Goal: Information Seeking & Learning: Learn about a topic

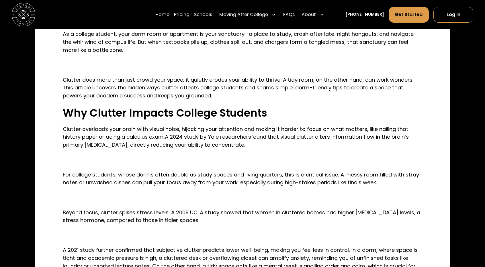
scroll to position [388, 0]
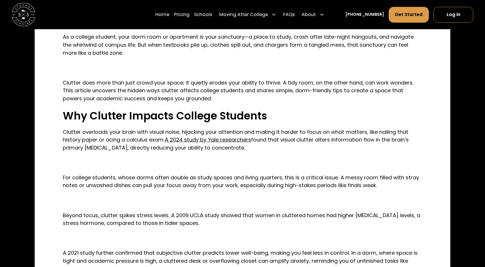
click at [140, 137] on p "Clutter overloads your brain with visual noise, hijacking your attention and ma…" at bounding box center [242, 140] width 359 height 24
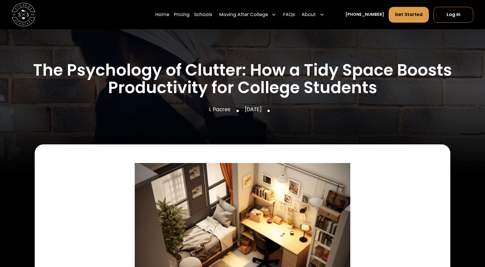
scroll to position [81, 0]
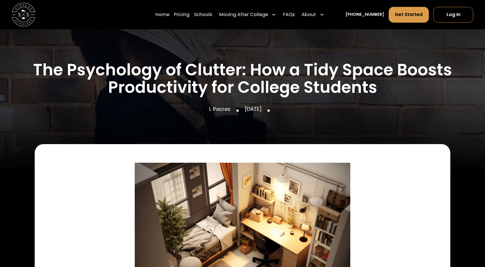
click at [236, 111] on div at bounding box center [237, 110] width 2 height 2
drag, startPoint x: 201, startPoint y: 109, endPoint x: 223, endPoint y: 113, distance: 22.3
click at [223, 113] on div "L Pacres [DATE]" at bounding box center [243, 110] width 422 height 11
click at [216, 110] on p "L Pacres" at bounding box center [219, 109] width 21 height 8
drag, startPoint x: 223, startPoint y: 110, endPoint x: 202, endPoint y: 111, distance: 21.2
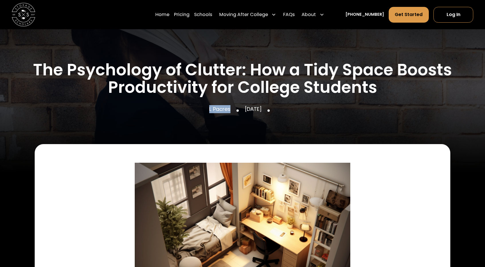
click at [209, 111] on p "L Pacres" at bounding box center [219, 109] width 21 height 8
copy p "L Pacres"
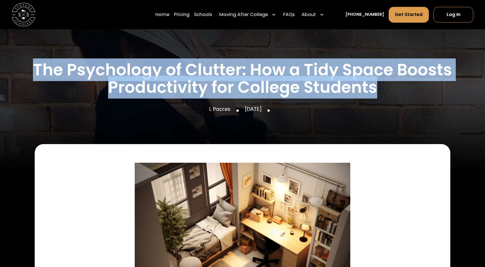
drag, startPoint x: 35, startPoint y: 63, endPoint x: 378, endPoint y: 90, distance: 344.0
click at [378, 90] on h1 "The Psychology of Clutter: How a Tidy Space Boosts Productivity for College Stu…" at bounding box center [243, 79] width 422 height 36
copy h1 "The Psychology of Clutter: How a Tidy Space Boosts Productivity for College Stu…"
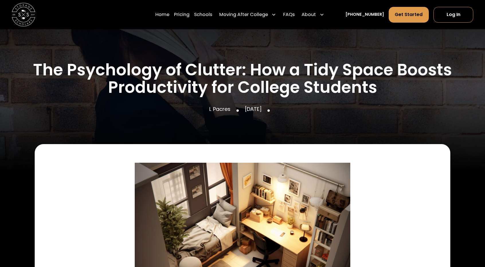
click at [236, 111] on div at bounding box center [237, 110] width 2 height 2
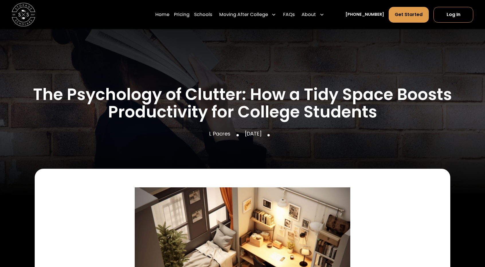
scroll to position [56, 0]
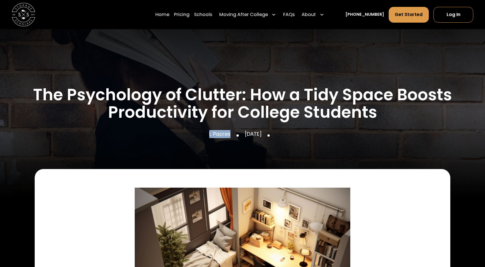
drag, startPoint x: 225, startPoint y: 133, endPoint x: 203, endPoint y: 132, distance: 22.9
click at [203, 132] on div "L Pacres [DATE]" at bounding box center [243, 135] width 422 height 11
copy p "L Pacres"
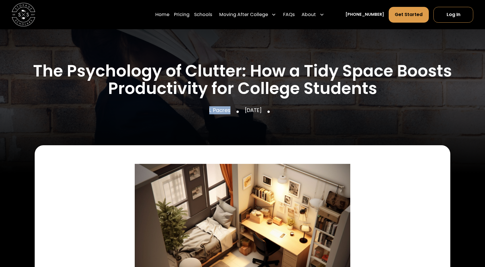
scroll to position [80, 0]
